Goal: Transaction & Acquisition: Obtain resource

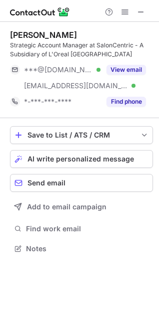
scroll to position [242, 159]
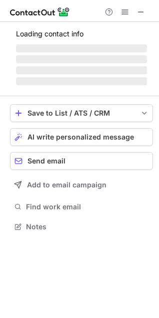
scroll to position [242, 159]
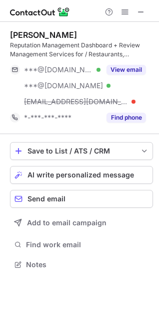
scroll to position [258, 159]
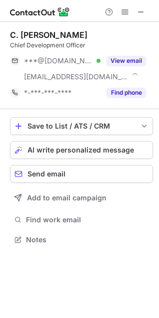
scroll to position [233, 159]
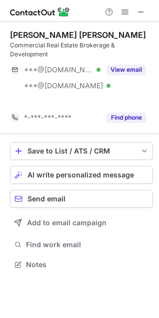
scroll to position [233, 159]
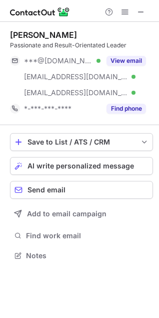
scroll to position [249, 159]
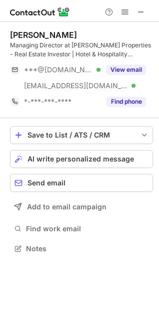
scroll to position [242, 159]
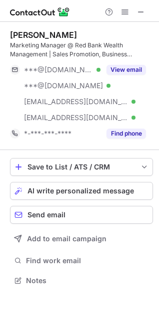
scroll to position [274, 159]
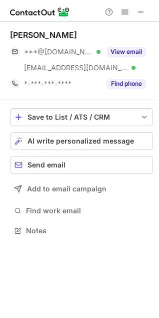
scroll to position [224, 159]
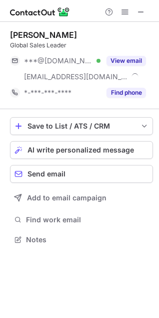
scroll to position [233, 159]
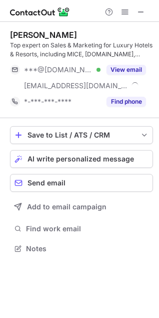
scroll to position [242, 159]
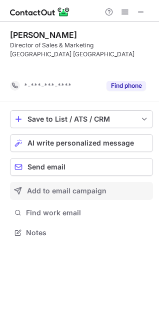
scroll to position [210, 159]
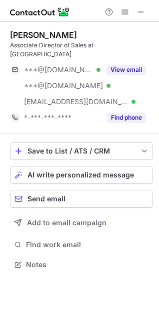
scroll to position [249, 159]
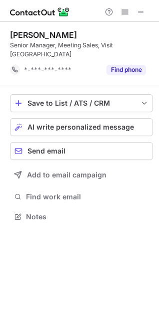
scroll to position [201, 159]
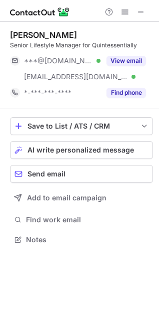
scroll to position [233, 159]
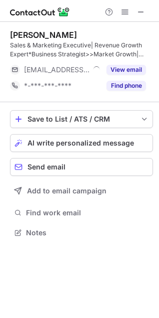
scroll to position [226, 159]
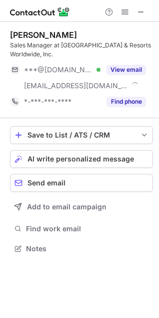
scroll to position [242, 159]
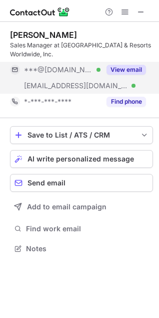
click at [122, 69] on button "View email" at bounding box center [125, 70] width 39 height 10
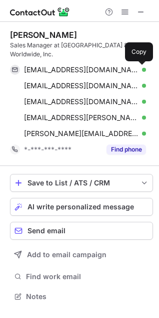
scroll to position [290, 159]
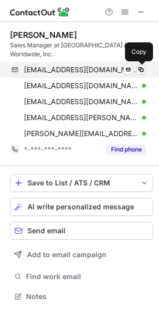
click at [141, 68] on span at bounding box center [141, 70] width 8 height 8
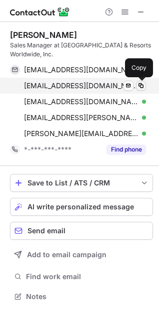
click at [136, 82] on button at bounding box center [141, 86] width 10 height 10
